Goal: Task Accomplishment & Management: Use online tool/utility

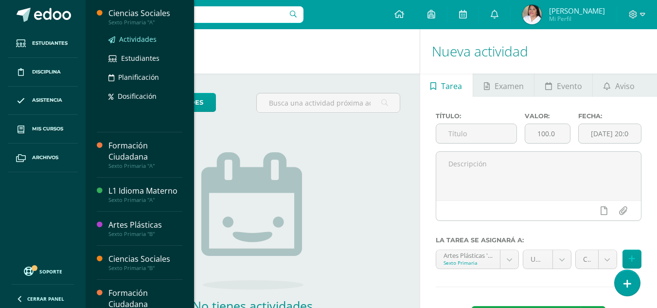
click at [133, 43] on span "Actividades" at bounding box center [137, 39] width 37 height 9
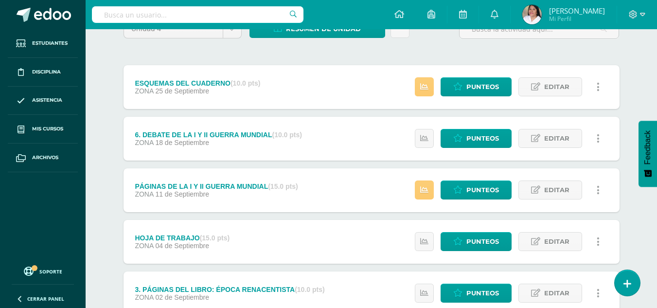
scroll to position [97, 0]
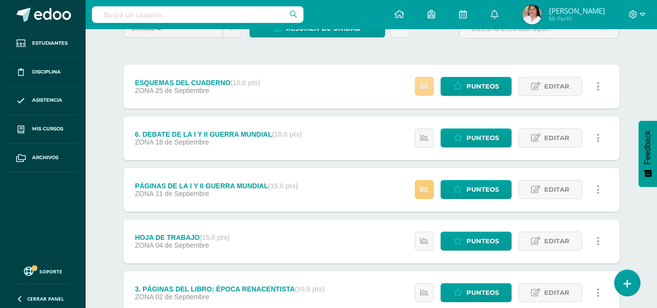
click at [425, 85] on icon at bounding box center [424, 86] width 8 height 8
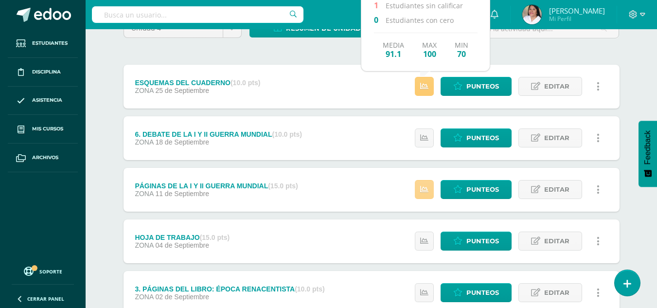
click at [426, 190] on icon at bounding box center [424, 189] width 8 height 8
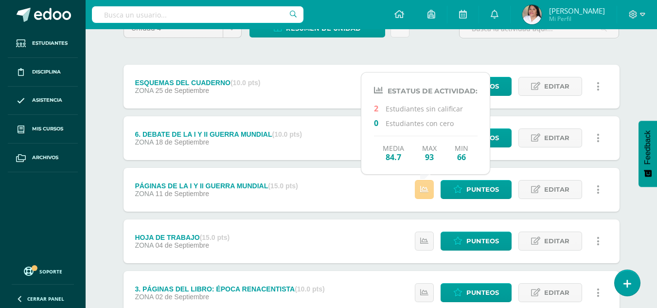
click at [426, 190] on icon at bounding box center [424, 189] width 8 height 8
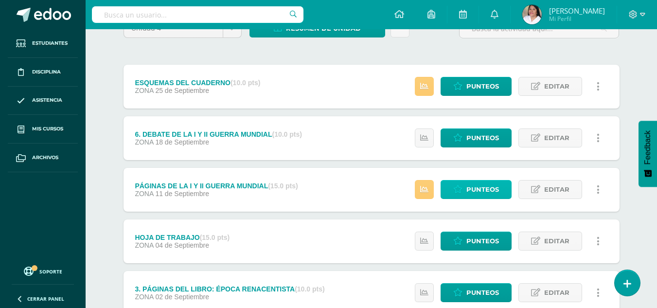
click at [474, 185] on span "Punteos" at bounding box center [482, 189] width 33 height 18
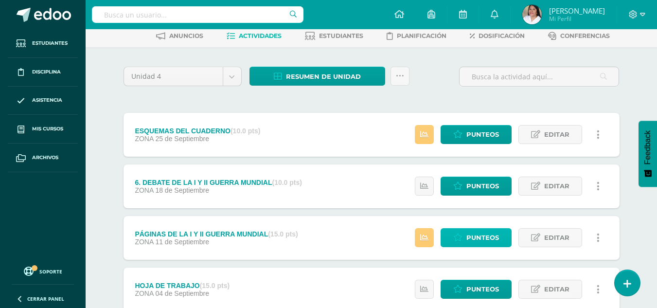
scroll to position [49, 0]
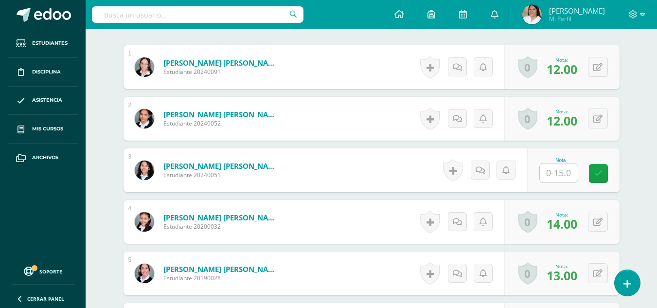
scroll to position [331, 0]
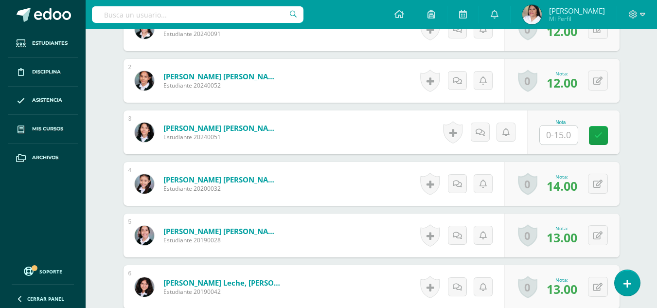
click at [632, 137] on div "¿Estás seguro que quieres eliminar esta actividad? Esto borrará la actividad y …" at bounding box center [371, 195] width 535 height 858
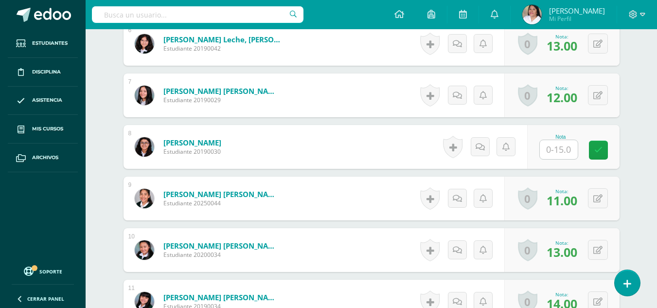
scroll to position [574, 0]
click at [559, 150] on input "text" at bounding box center [559, 149] width 38 height 19
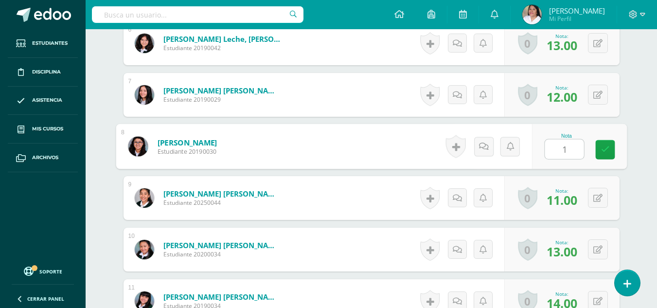
type input "13"
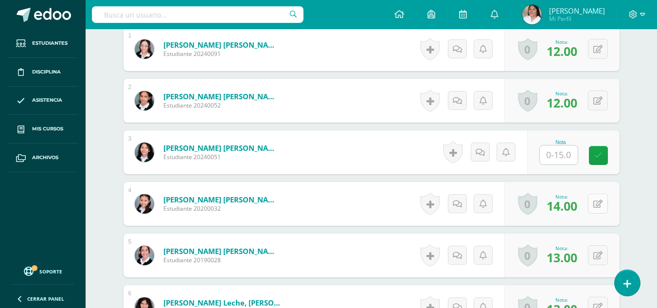
scroll to position [283, 0]
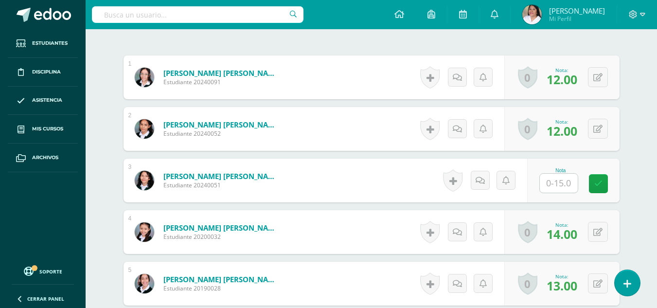
click at [576, 187] on input "text" at bounding box center [559, 183] width 38 height 19
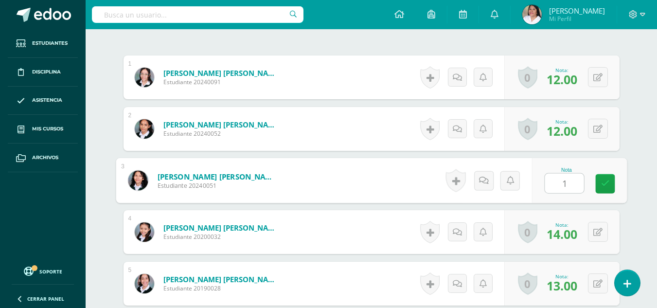
type input "11"
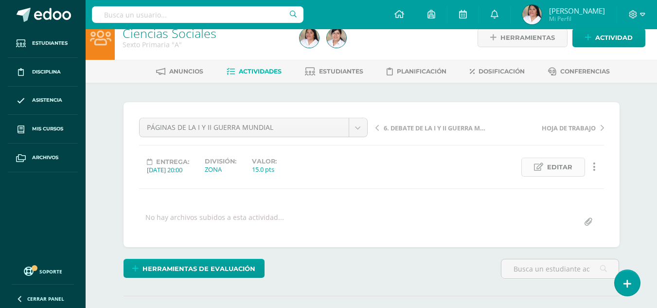
scroll to position [0, 0]
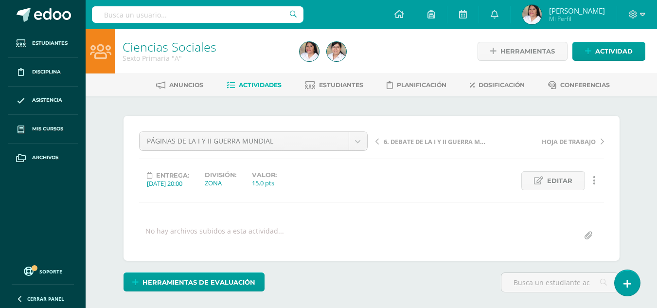
click at [270, 87] on span "Actividades" at bounding box center [260, 84] width 43 height 7
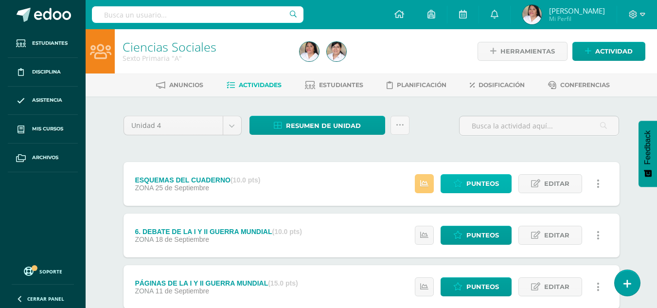
click at [496, 184] on span "Punteos" at bounding box center [482, 184] width 33 height 18
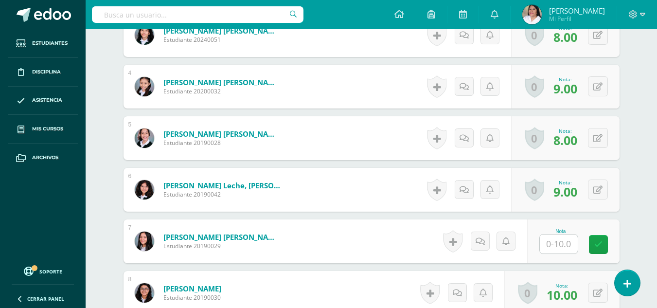
scroll to position [439, 0]
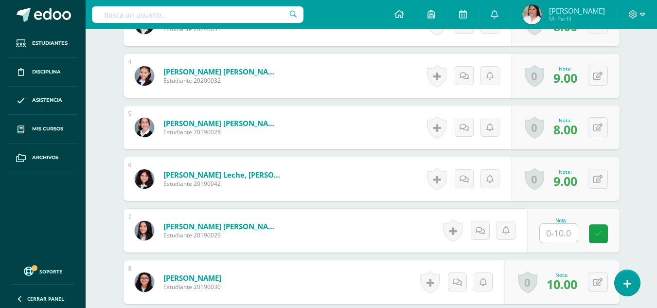
click at [564, 236] on input "text" at bounding box center [559, 233] width 38 height 19
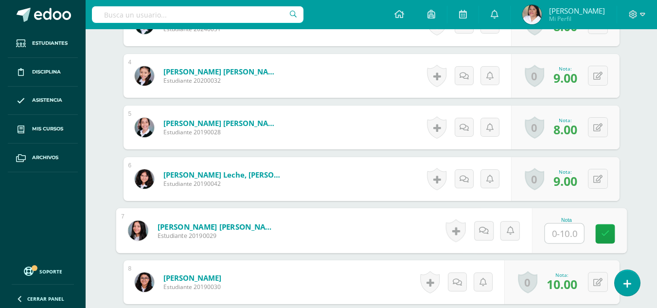
type input "9"
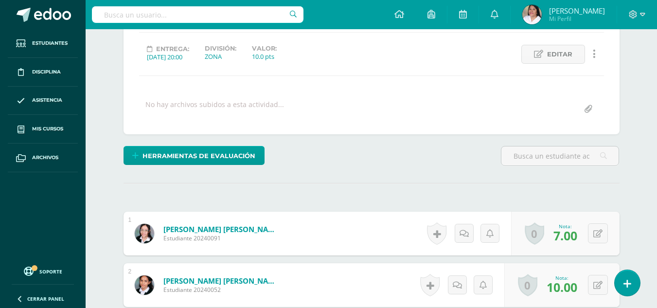
scroll to position [0, 0]
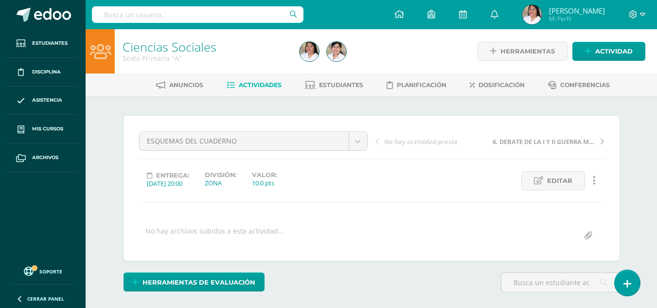
click at [234, 82] on link "Actividades" at bounding box center [254, 85] width 55 height 16
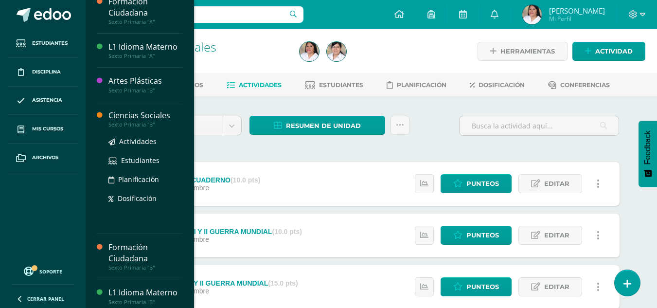
scroll to position [45, 0]
click at [140, 143] on span "Actividades" at bounding box center [137, 142] width 37 height 9
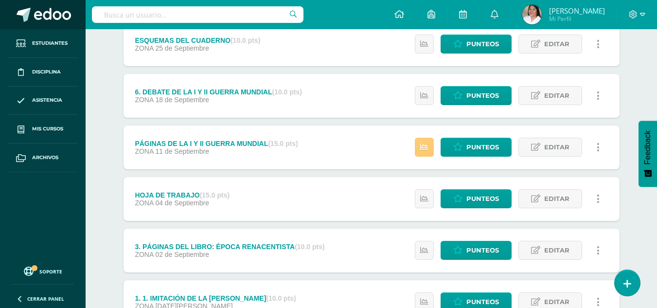
scroll to position [146, 0]
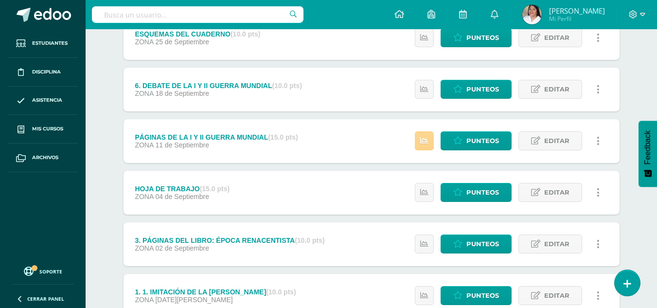
click at [430, 140] on link at bounding box center [424, 140] width 19 height 19
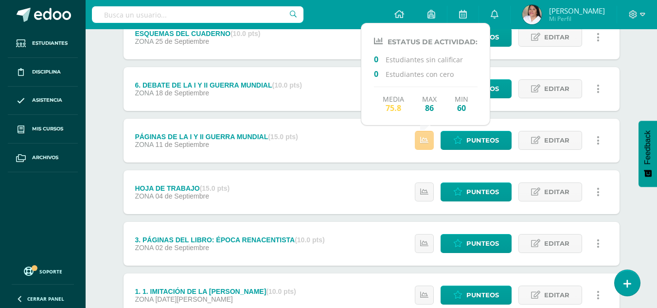
scroll to position [0, 0]
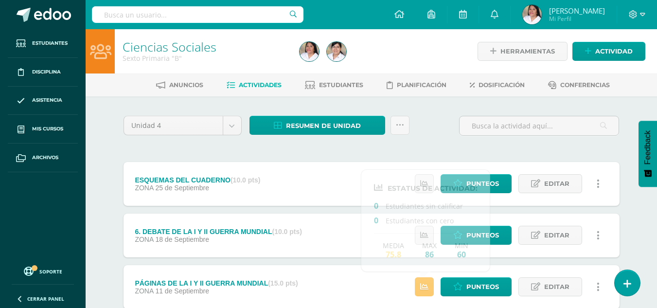
click at [116, 92] on ul "Anuncios Actividades Estudiantes Planificación Dosificación Conferencias" at bounding box center [383, 85] width 572 height 16
